Goal: Task Accomplishment & Management: Manage account settings

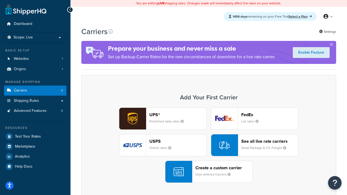
click at [209, 145] on div "UPS® Published daily rates FedEx List rates USPS Online rates See all live rate…" at bounding box center [208, 145] width 243 height 75
click at [270, 115] on header "FedEx" at bounding box center [269, 114] width 57 height 5
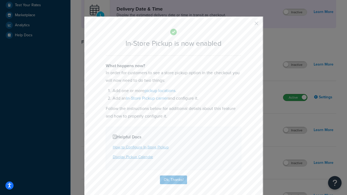
scroll to position [152, 0]
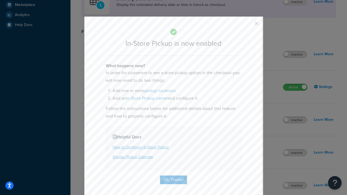
click at [248, 25] on button "button" at bounding box center [248, 25] width 1 height 1
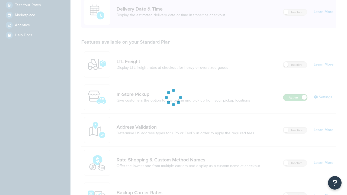
click at [295, 94] on label "Active" at bounding box center [295, 97] width 24 height 7
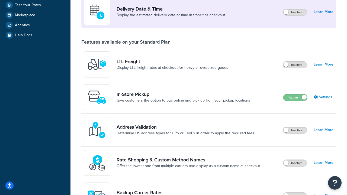
scroll to position [236, 0]
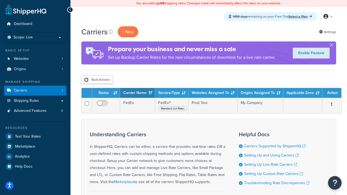
click at [86, 80] on input "checkbox" at bounding box center [86, 80] width 4 height 4
checkbox input "true"
click at [0, 0] on button "Delete" at bounding box center [0, 0] width 0 height 0
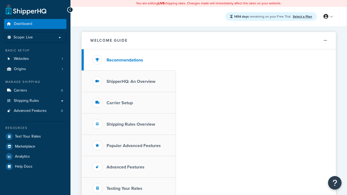
click at [302, 16] on link "Select a Plan" at bounding box center [302, 16] width 19 height 5
